Goal: Find specific page/section: Find specific page/section

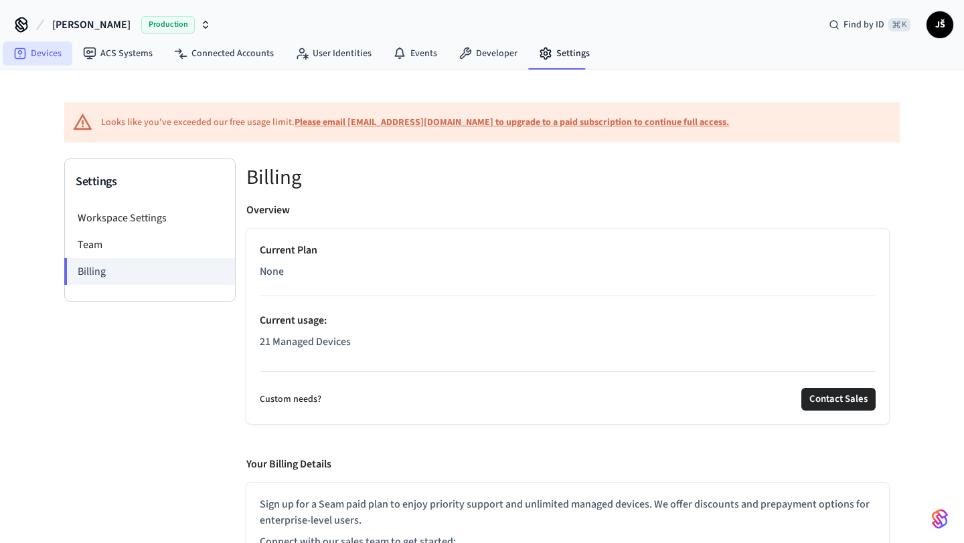
click at [48, 56] on link "Devices" at bounding box center [38, 53] width 70 height 24
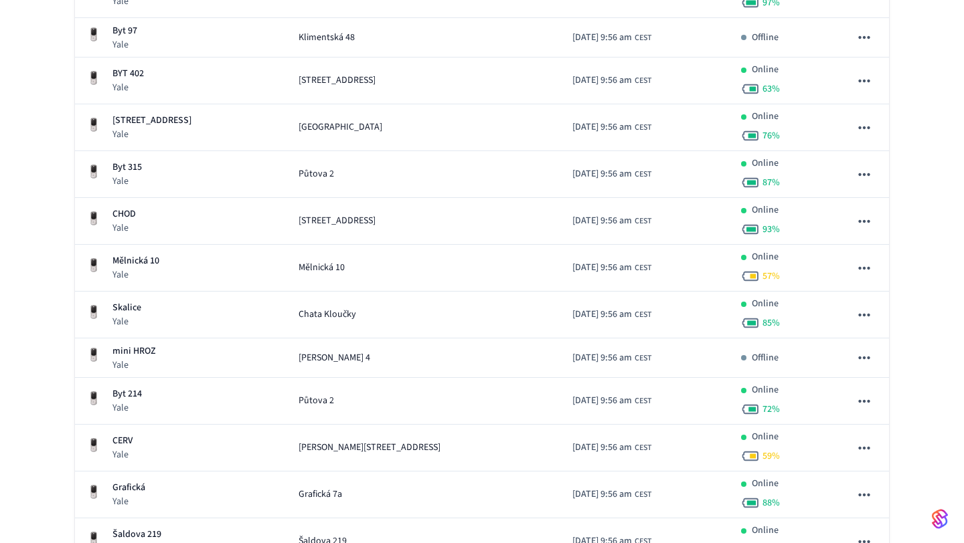
scroll to position [756, 0]
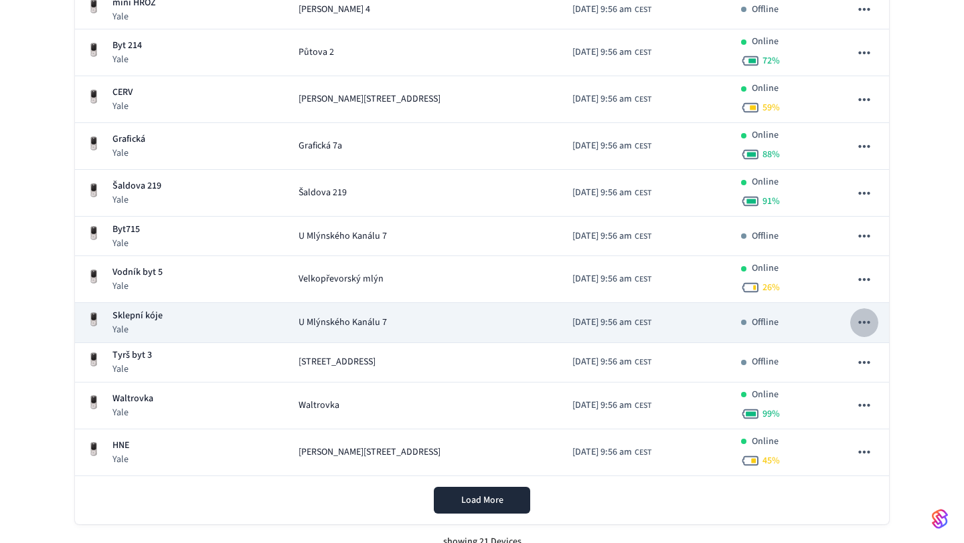
click at [861, 325] on icon "sticky table" at bounding box center [863, 322] width 17 height 17
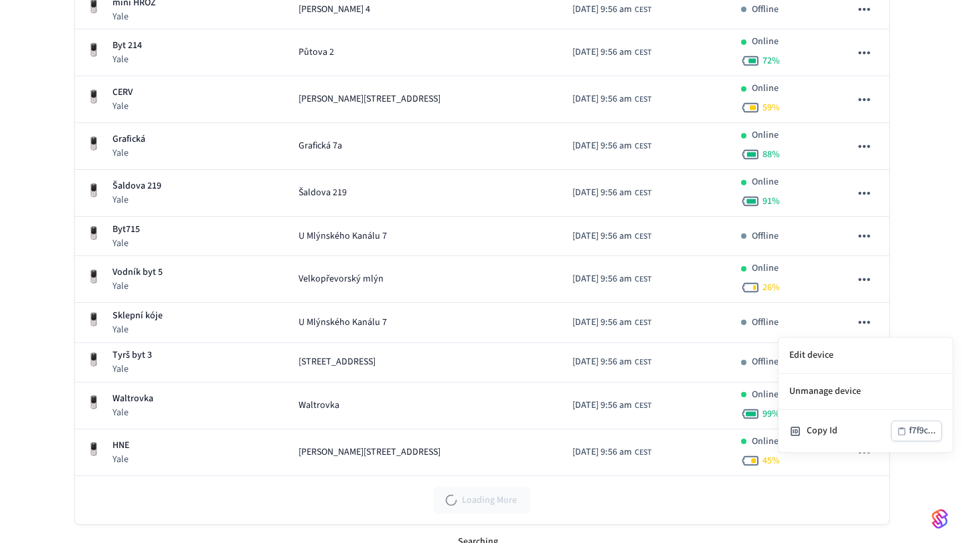
drag, startPoint x: 936, startPoint y: 287, endPoint x: 934, endPoint y: 244, distance: 43.6
click at [933, 245] on div at bounding box center [482, 271] width 964 height 543
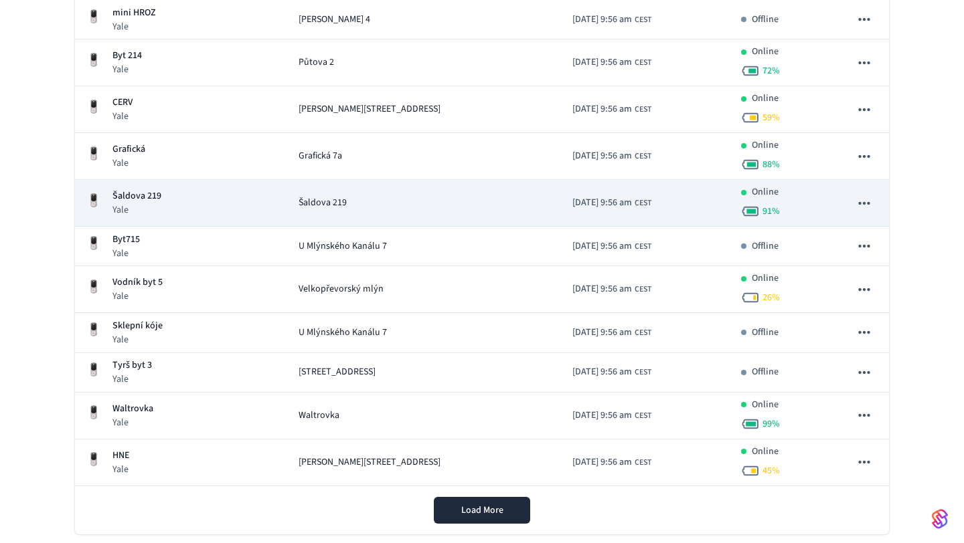
scroll to position [766, 0]
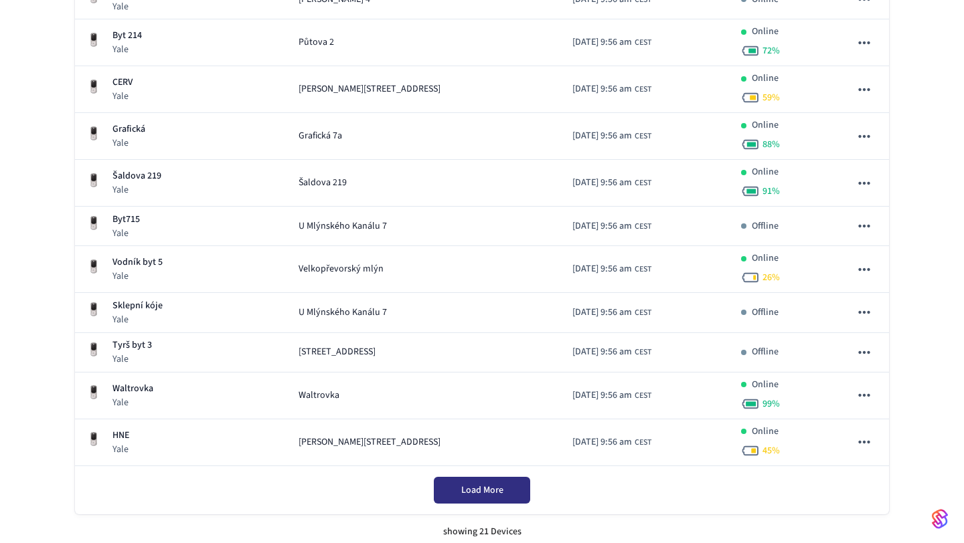
click at [474, 497] on span "Load More" at bounding box center [482, 490] width 42 height 13
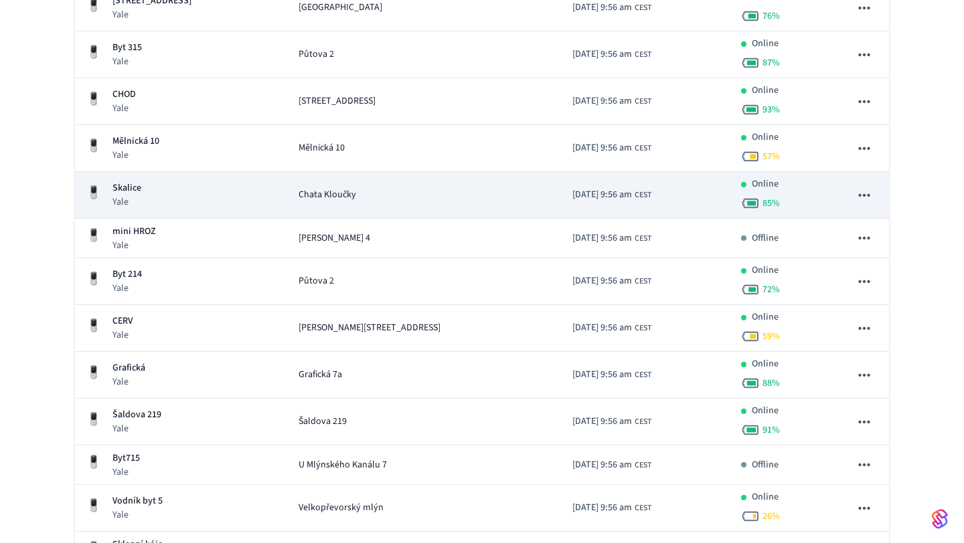
scroll to position [528, 0]
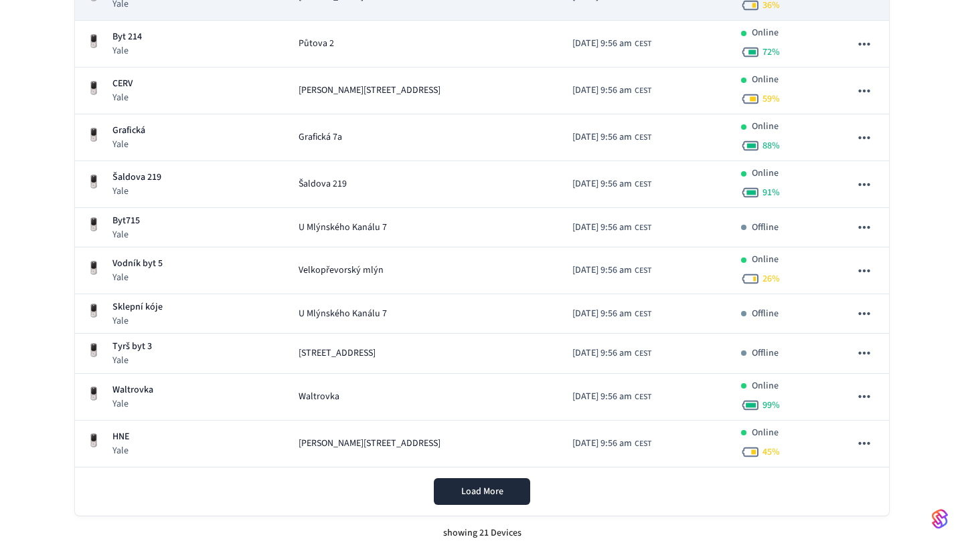
scroll to position [776, 0]
